Goal: Book appointment/travel/reservation

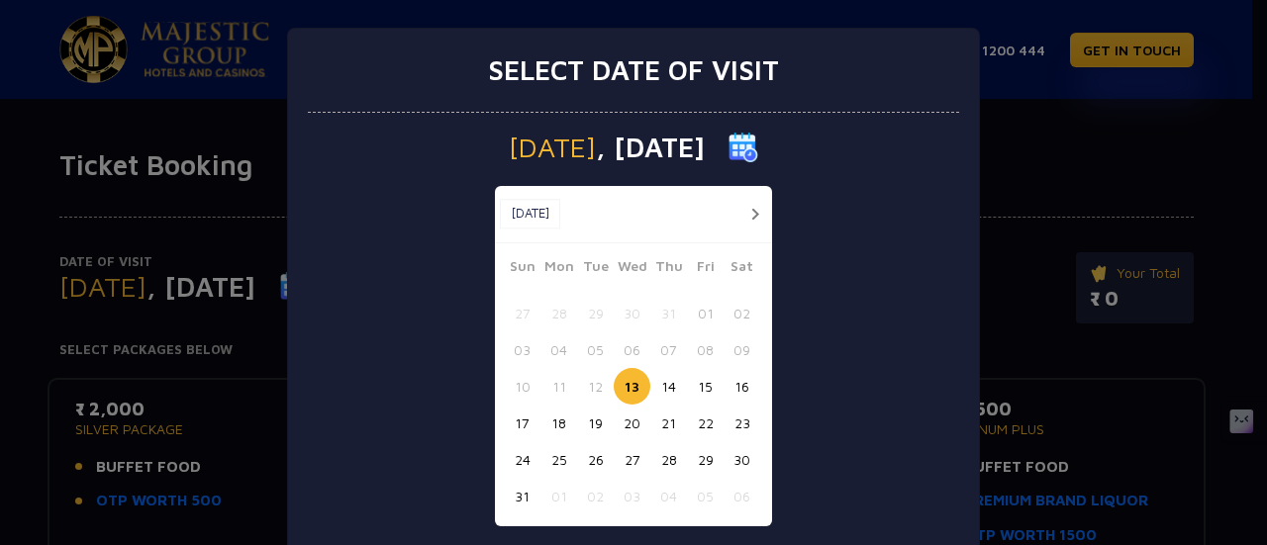
click at [661, 373] on button "14" at bounding box center [668, 386] width 37 height 37
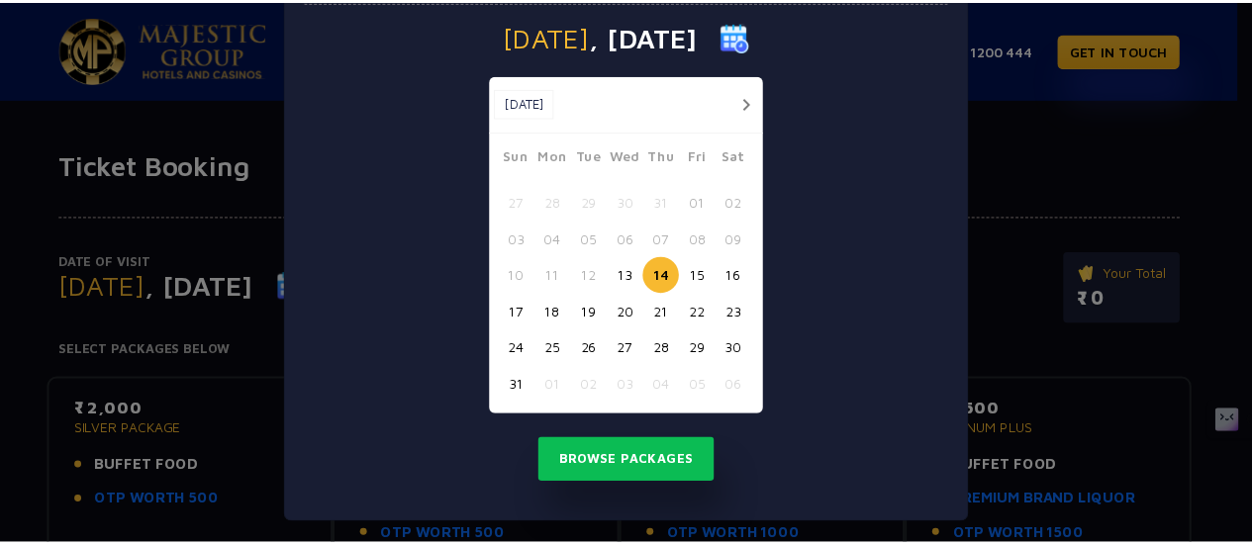
scroll to position [117, 0]
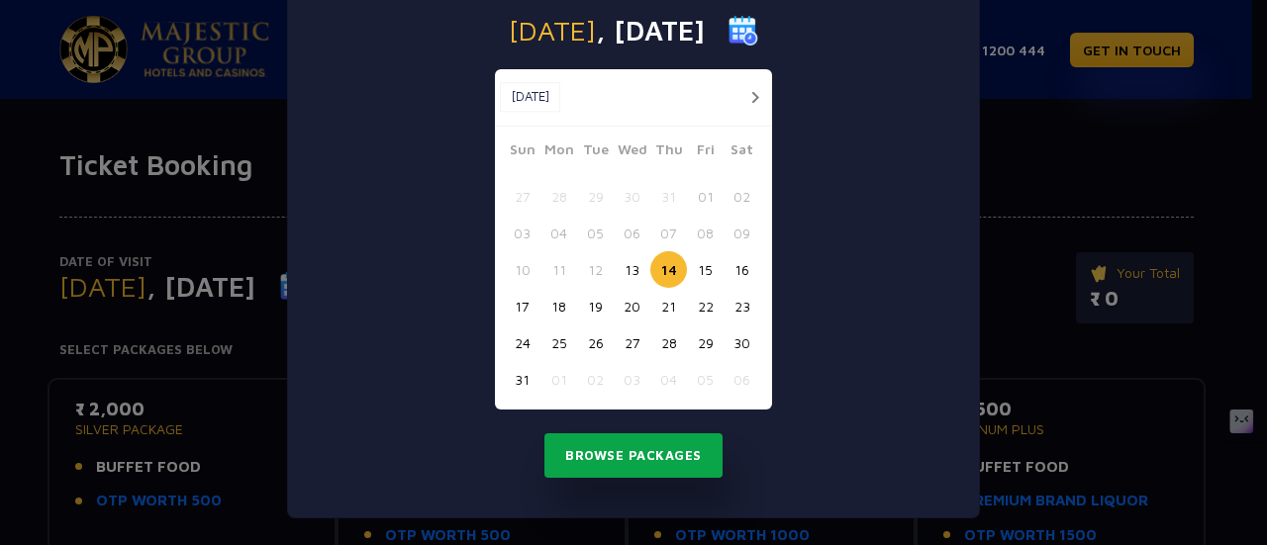
click at [600, 454] on button "Browse Packages" at bounding box center [633, 456] width 178 height 46
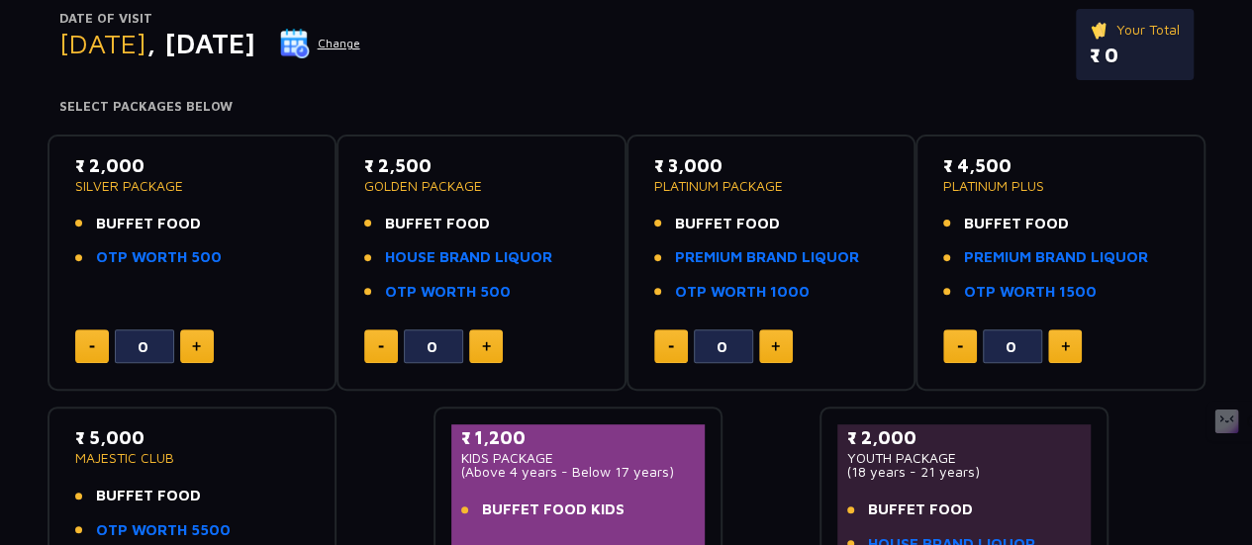
scroll to position [198, 0]
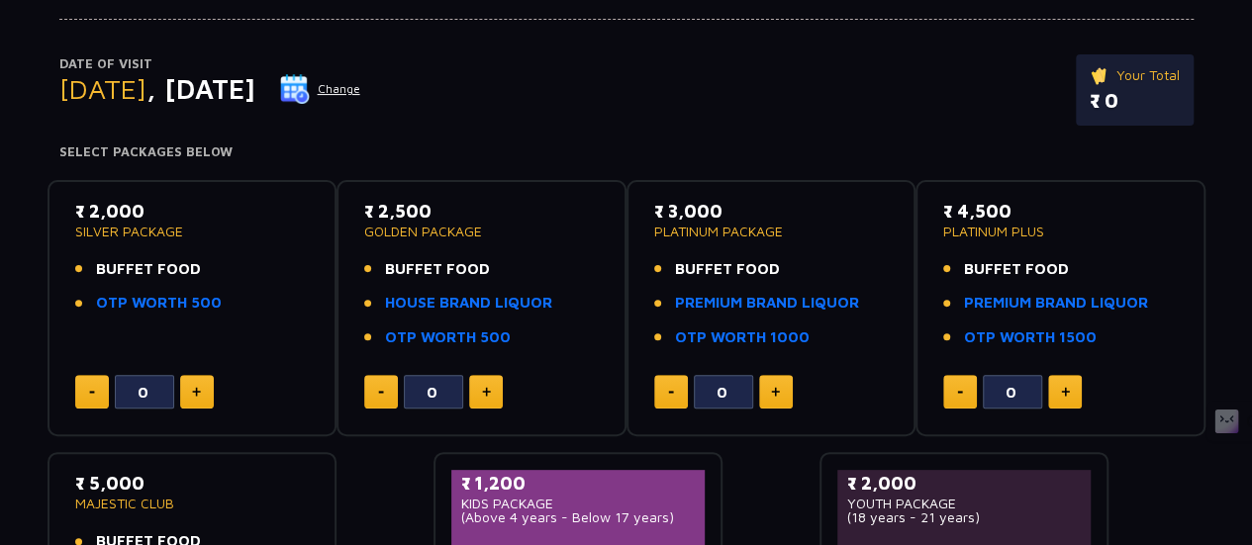
click at [153, 263] on span "BUFFET FOOD" at bounding box center [148, 269] width 105 height 23
click at [188, 383] on button at bounding box center [197, 392] width 34 height 34
click at [195, 381] on button at bounding box center [197, 392] width 34 height 34
click at [198, 380] on button at bounding box center [197, 392] width 34 height 34
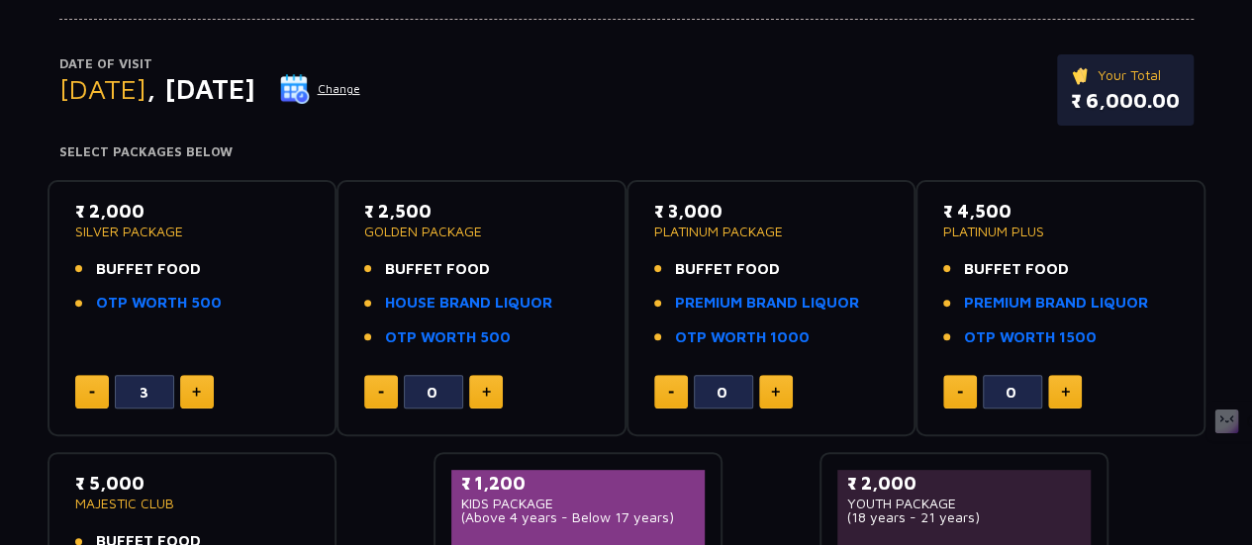
type input "4"
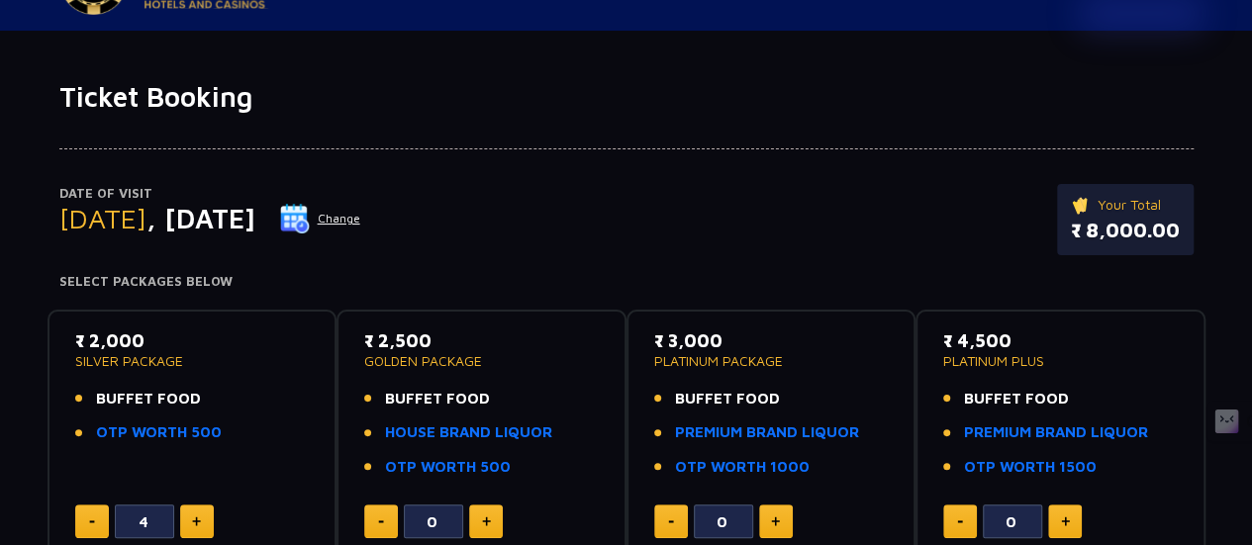
scroll to position [99, 0]
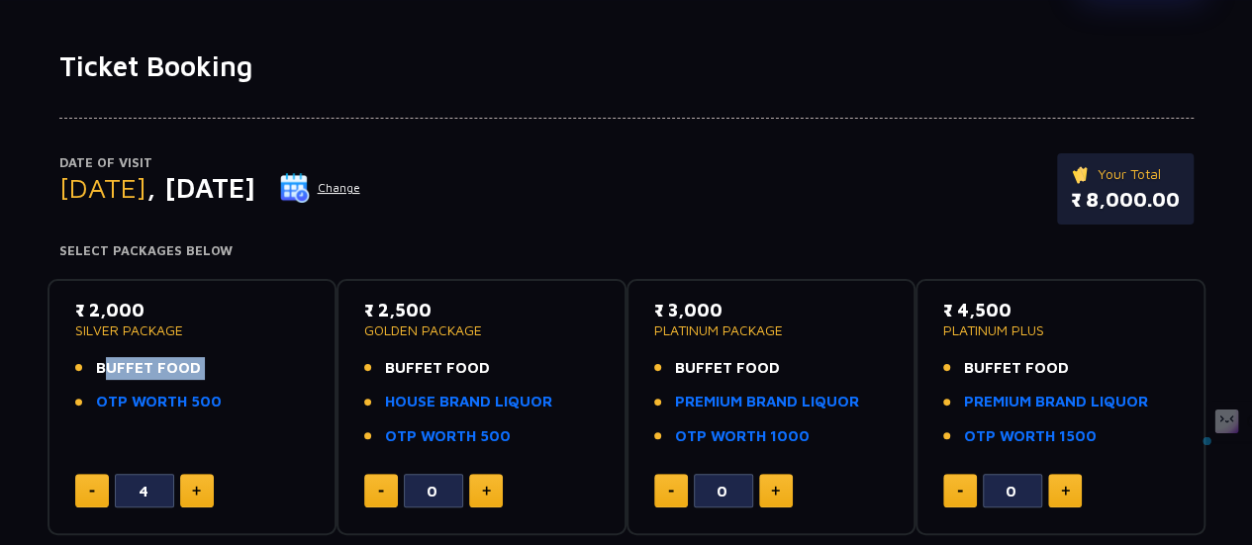
drag, startPoint x: 97, startPoint y: 365, endPoint x: 201, endPoint y: 381, distance: 105.1
click at [201, 381] on ul "BUFFET FOOD OTP WORTH 500" at bounding box center [192, 385] width 235 height 56
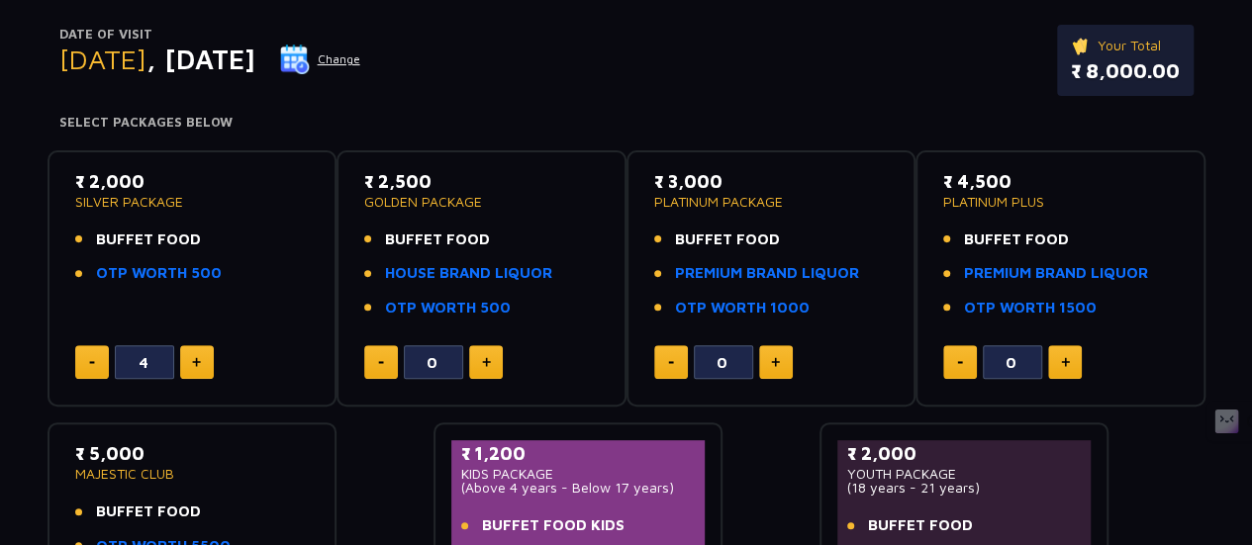
scroll to position [198, 0]
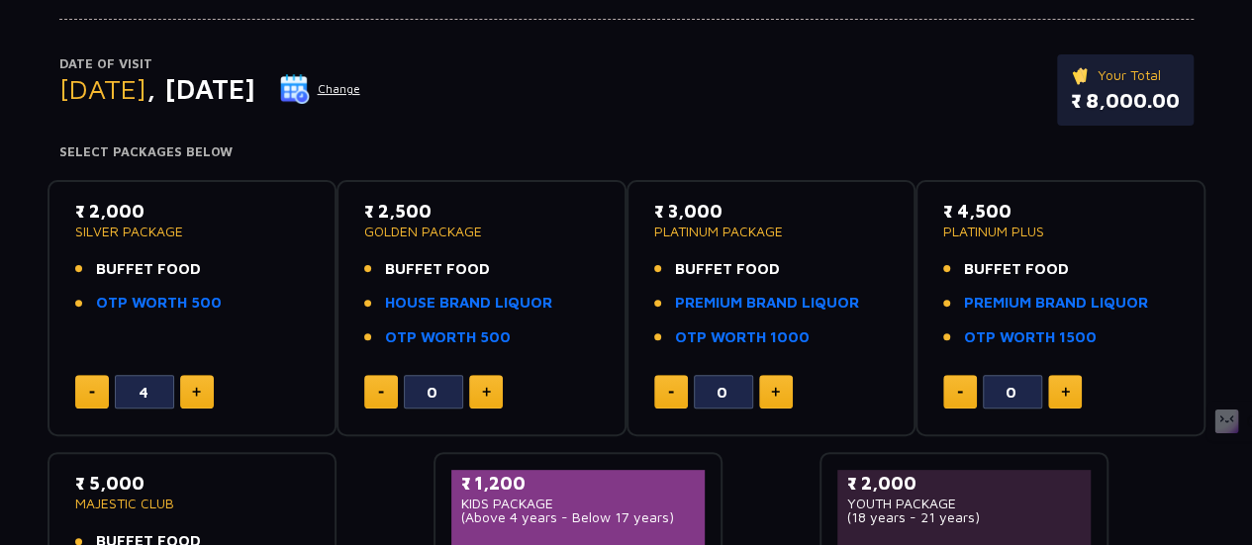
click at [122, 268] on span "BUFFET FOOD" at bounding box center [148, 269] width 105 height 23
click at [180, 269] on span "BUFFET FOOD" at bounding box center [148, 269] width 105 height 23
click at [183, 300] on link "OTP WORTH 500" at bounding box center [159, 303] width 126 height 23
click at [154, 148] on h4 "Select Packages Below" at bounding box center [626, 152] width 1134 height 16
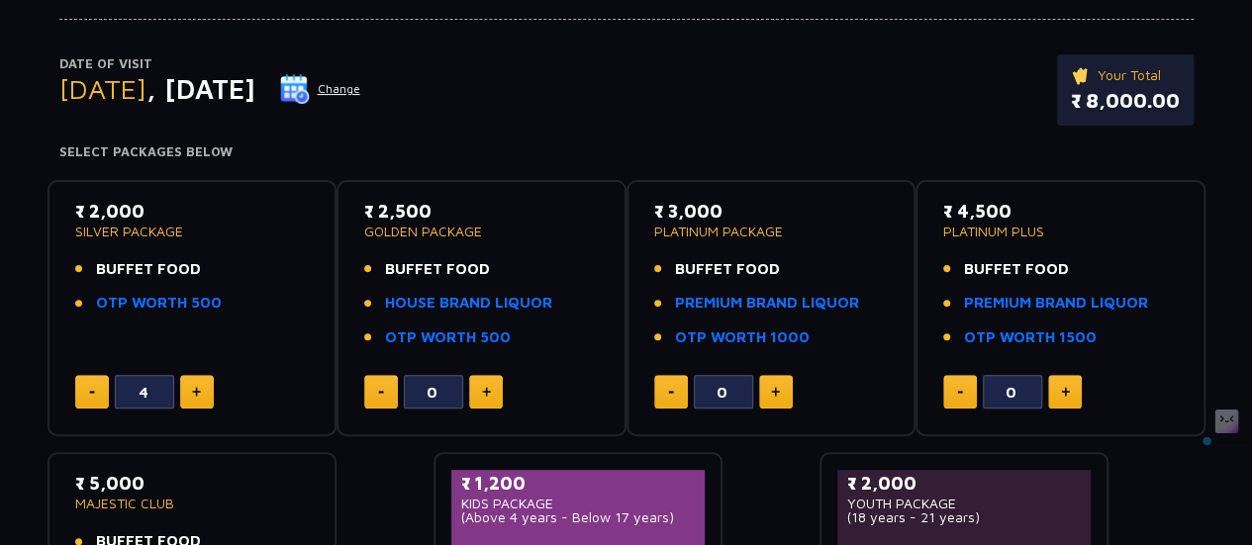
click at [205, 150] on h4 "Select Packages Below" at bounding box center [626, 152] width 1134 height 16
